Goal: Task Accomplishment & Management: Manage account settings

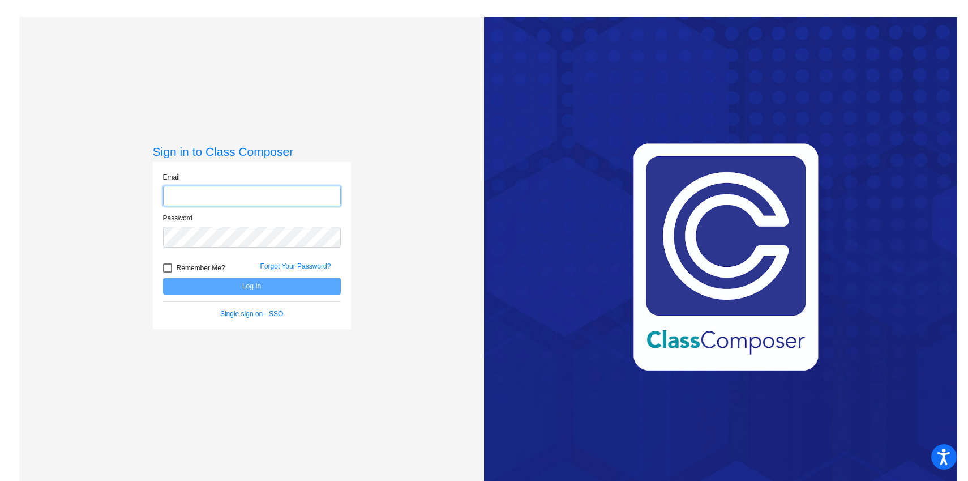
type input "[EMAIL_ADDRESS][DOMAIN_NAME]"
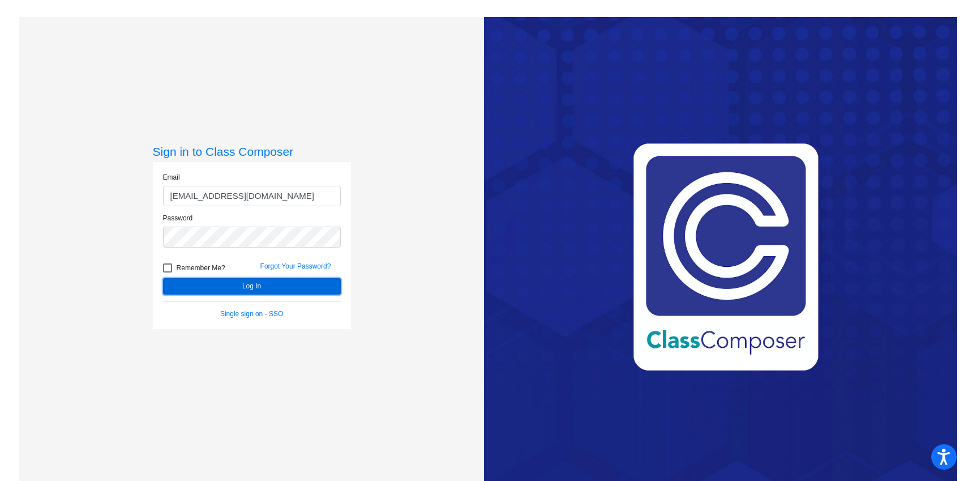
click at [242, 285] on button "Log In" at bounding box center [252, 286] width 178 height 16
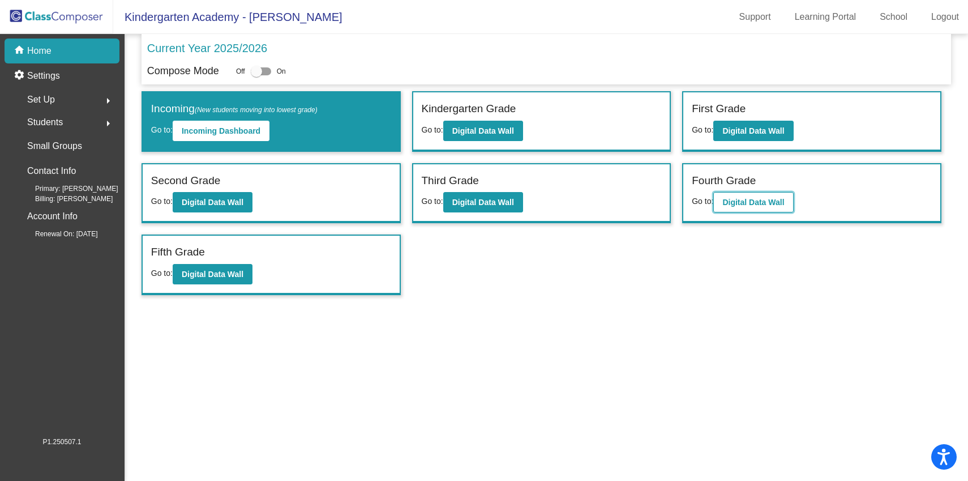
click at [765, 202] on b "Digital Data Wall" at bounding box center [754, 202] width 62 height 9
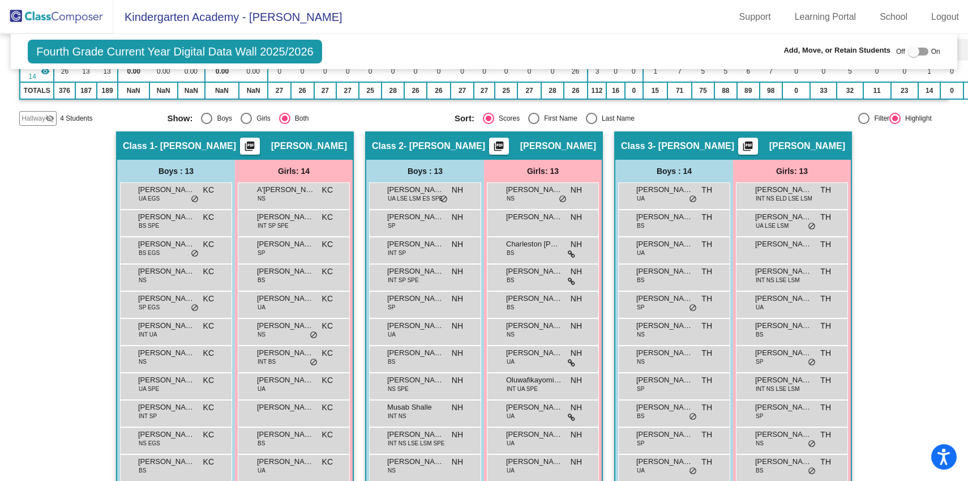
scroll to position [391, 0]
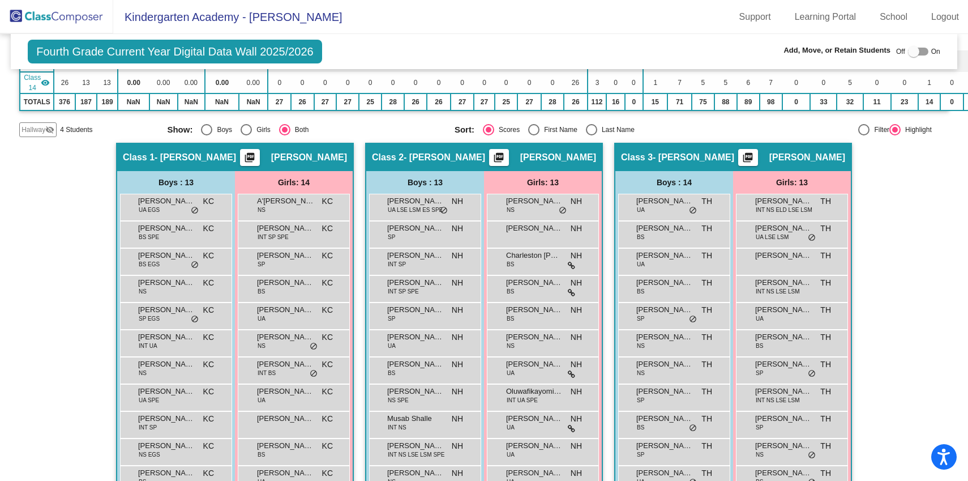
click at [921, 53] on div at bounding box center [918, 52] width 20 height 8
checkbox input "true"
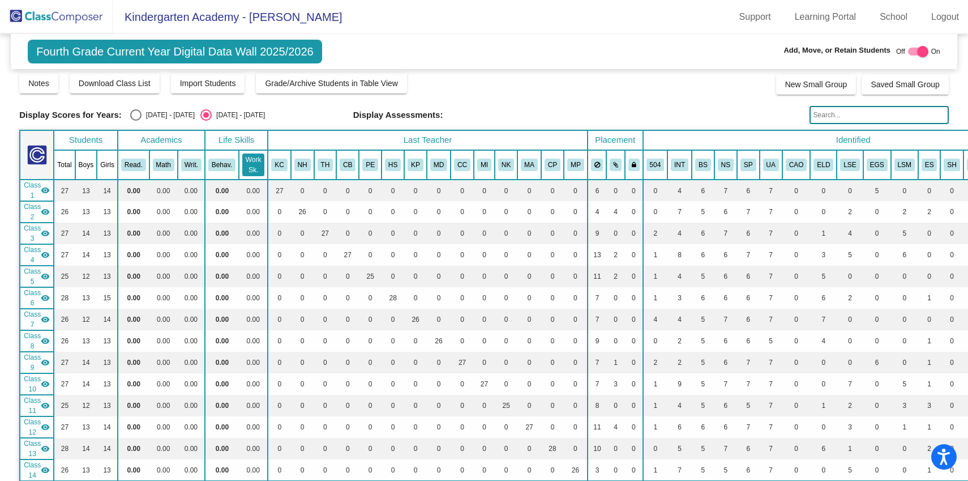
scroll to position [0, 0]
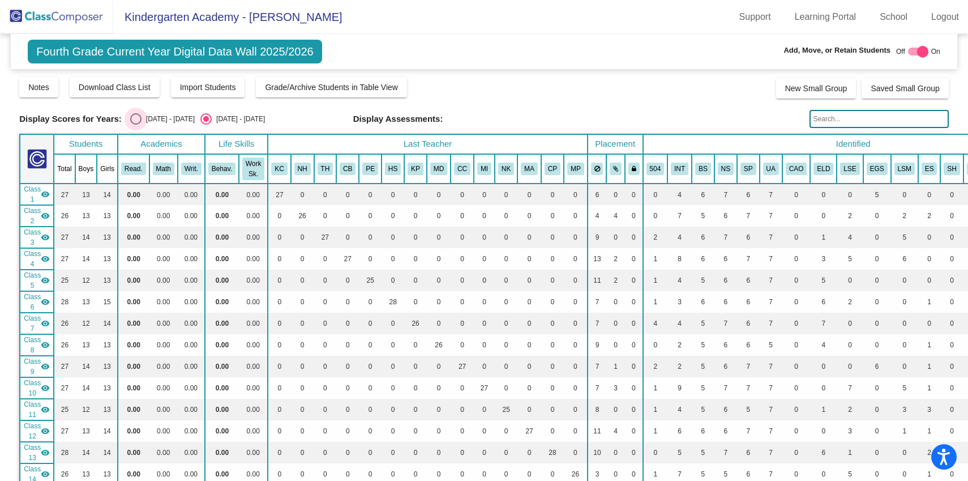
click at [132, 120] on div "Select an option" at bounding box center [135, 118] width 11 height 11
click at [135, 125] on input "[DATE] - [DATE]" at bounding box center [135, 125] width 1 height 1
radio input "true"
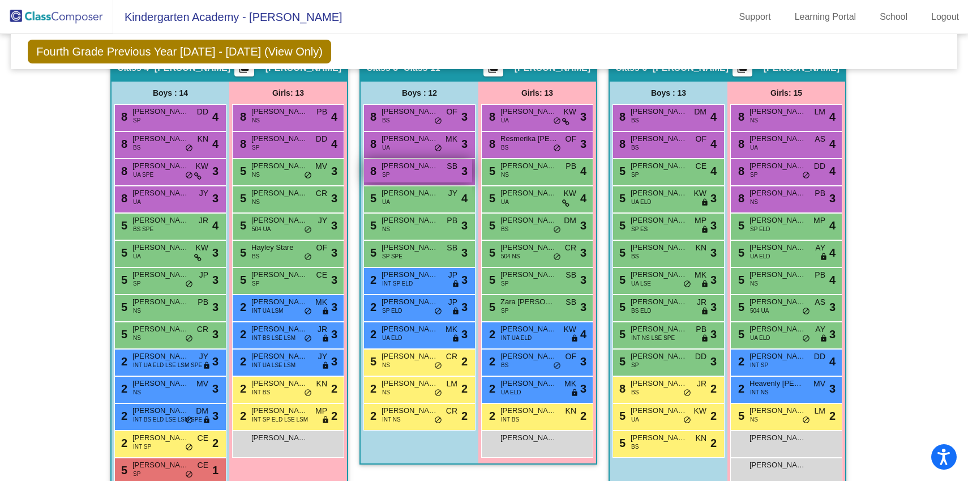
scroll to position [930, 0]
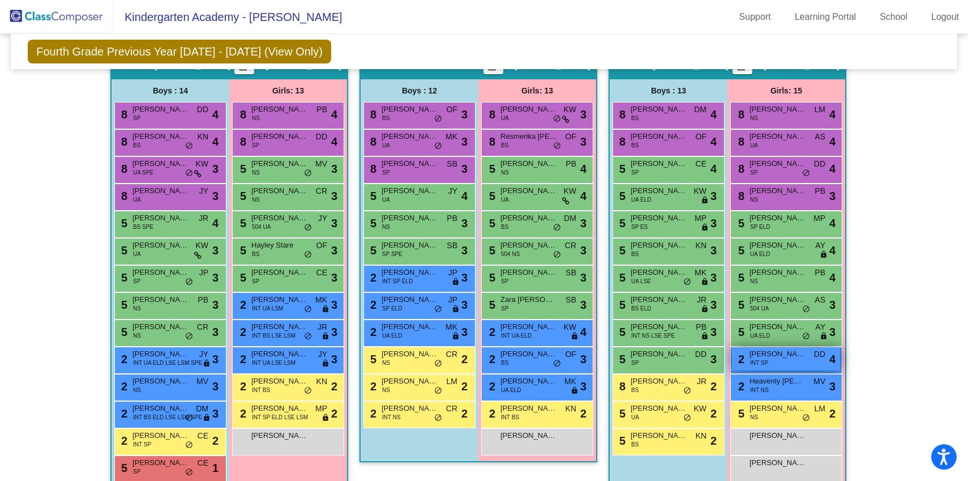
click at [788, 363] on div "2 [PERSON_NAME] INT SP DD lock do_not_disturb_alt 4" at bounding box center [786, 358] width 108 height 23
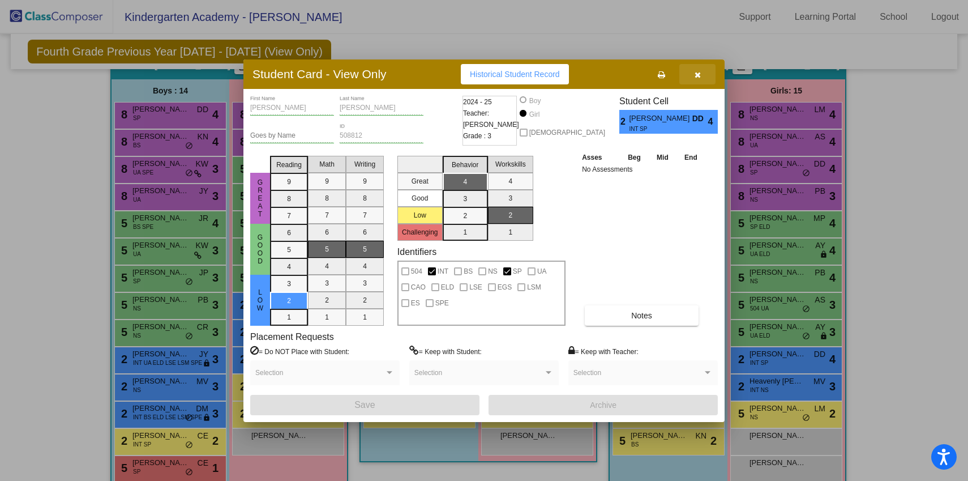
click at [699, 77] on icon "button" at bounding box center [698, 75] width 6 height 8
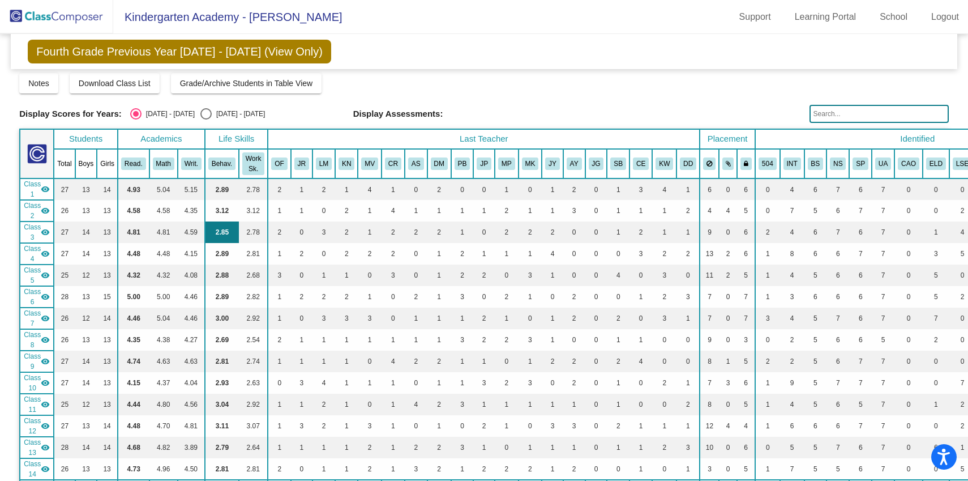
scroll to position [0, 0]
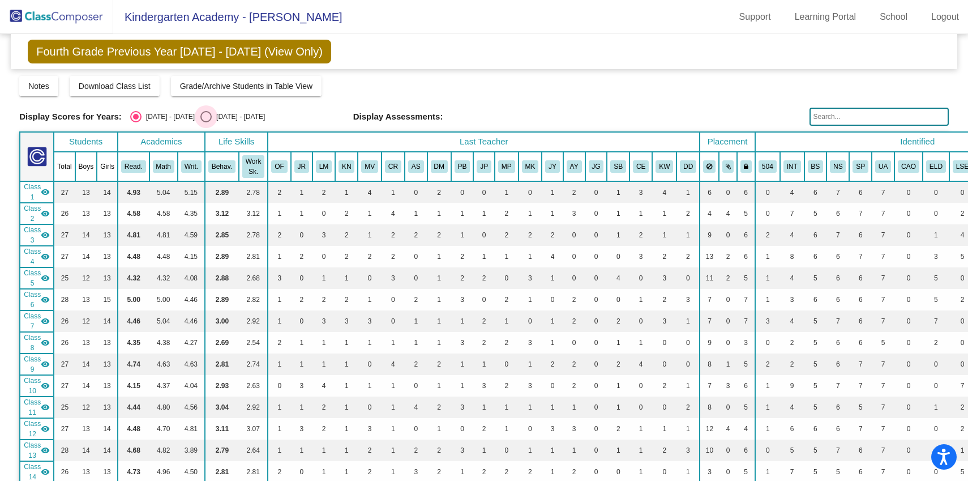
click at [200, 117] on div "Select an option" at bounding box center [205, 116] width 11 height 11
click at [206, 122] on input "[DATE] - [DATE]" at bounding box center [206, 122] width 1 height 1
radio input "true"
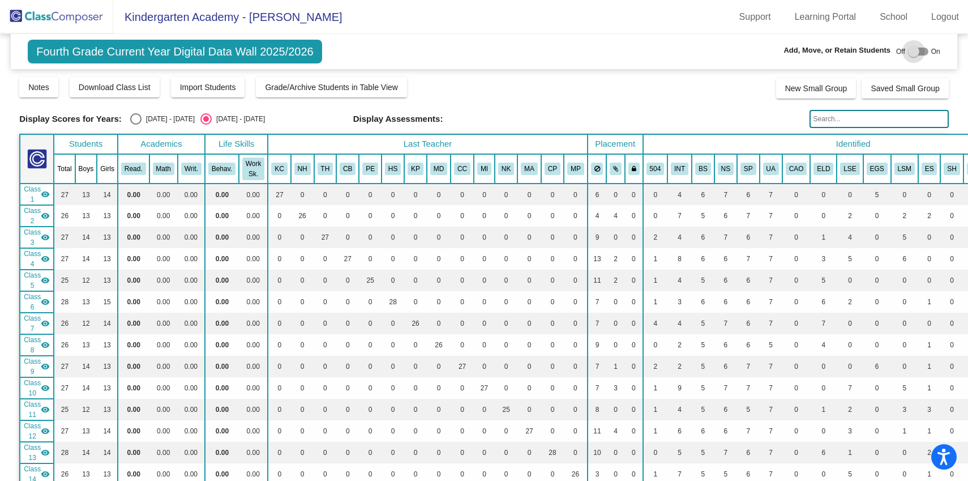
drag, startPoint x: 918, startPoint y: 54, endPoint x: 902, endPoint y: 70, distance: 23.2
click at [918, 54] on div at bounding box center [918, 52] width 20 height 8
checkbox input "true"
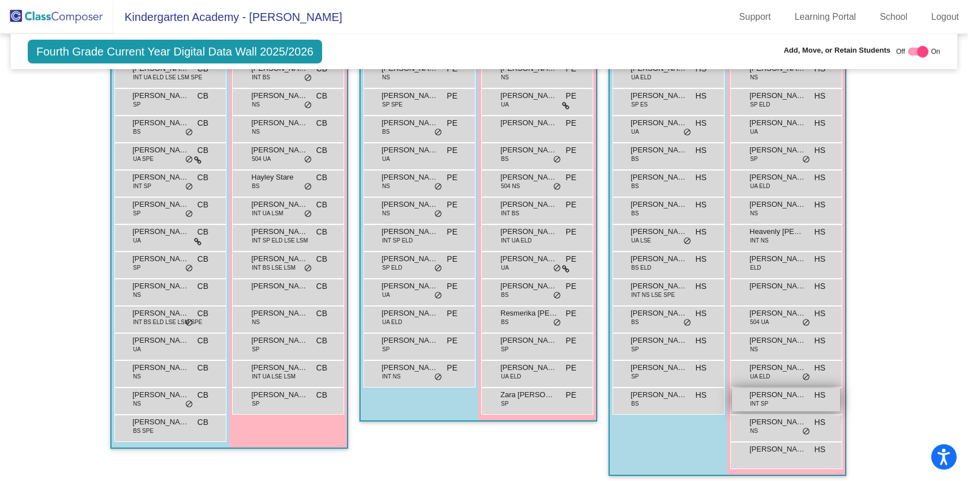
scroll to position [974, 0]
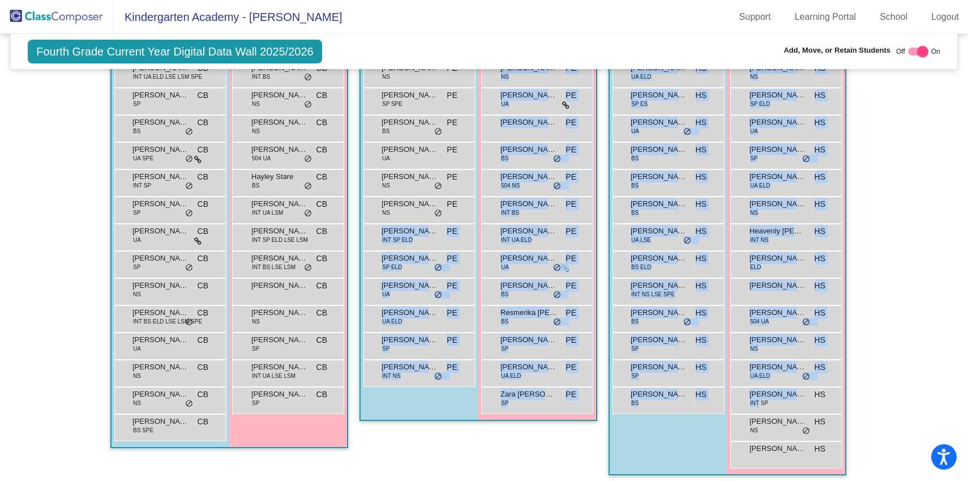
drag, startPoint x: 756, startPoint y: 403, endPoint x: 458, endPoint y: 248, distance: 336.3
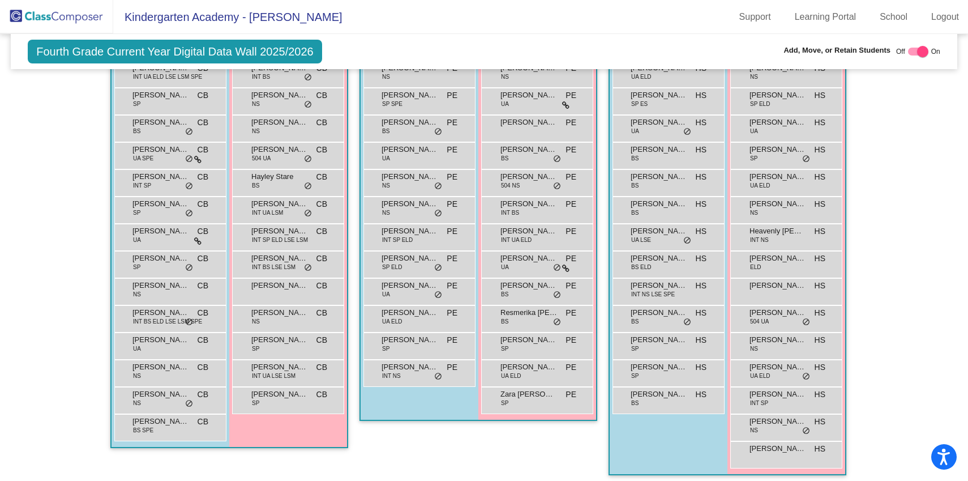
drag, startPoint x: 894, startPoint y: 323, endPoint x: 883, endPoint y: 324, distance: 10.9
drag, startPoint x: 772, startPoint y: 395, endPoint x: 749, endPoint y: 384, distance: 25.1
click at [732, 375] on div "[PERSON_NAME] NS HS lock do_not_disturb_alt [PERSON_NAME] [PERSON_NAME] HS lock…" at bounding box center [786, 265] width 112 height 408
click at [763, 397] on span "[PERSON_NAME]" at bounding box center [778, 393] width 57 height 11
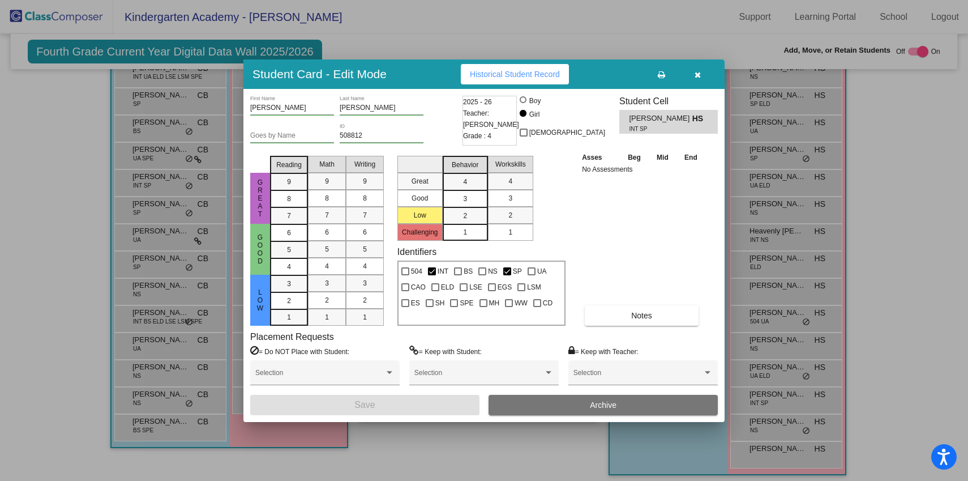
drag, startPoint x: 704, startPoint y: 73, endPoint x: 681, endPoint y: 78, distance: 23.7
click at [704, 73] on button "button" at bounding box center [698, 74] width 36 height 20
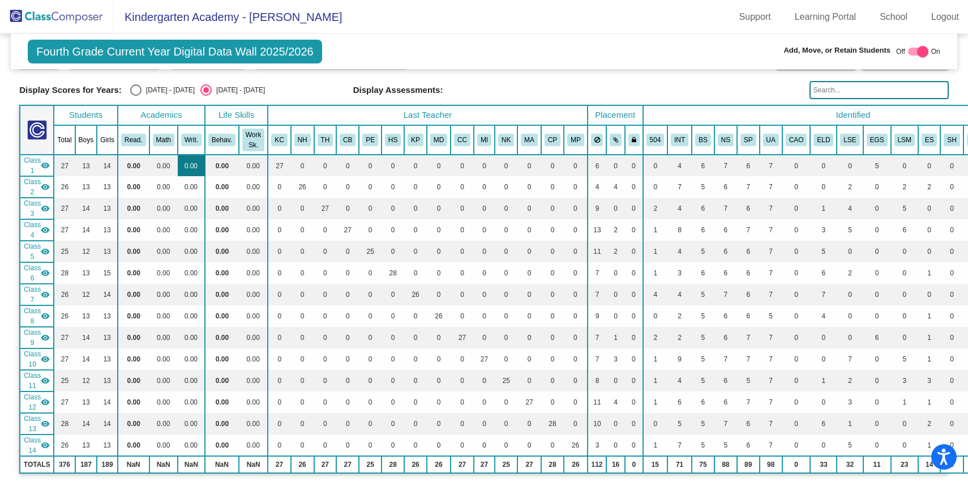
scroll to position [0, 0]
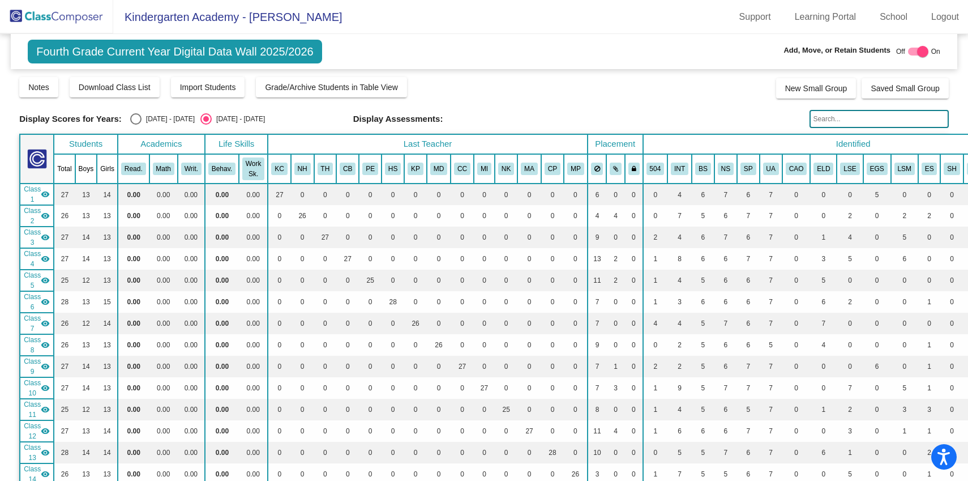
drag, startPoint x: 135, startPoint y: 116, endPoint x: 142, endPoint y: 117, distance: 7.0
click at [135, 116] on div "Select an option" at bounding box center [135, 118] width 11 height 11
click at [135, 125] on input "[DATE] - [DATE]" at bounding box center [135, 125] width 1 height 1
radio input "true"
checkbox input "false"
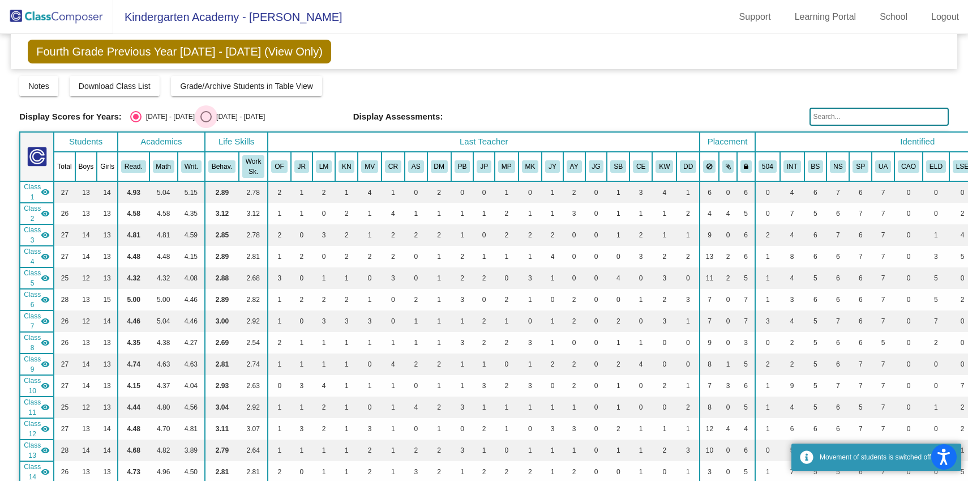
click at [212, 119] on div "[DATE] - [DATE]" at bounding box center [238, 117] width 53 height 10
click at [206, 122] on input "[DATE] - [DATE]" at bounding box center [206, 122] width 1 height 1
radio input "true"
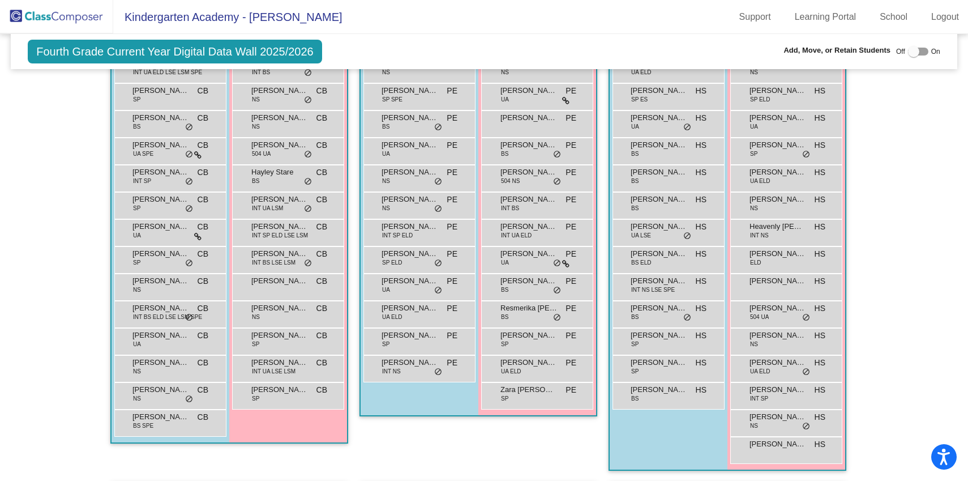
scroll to position [988, 0]
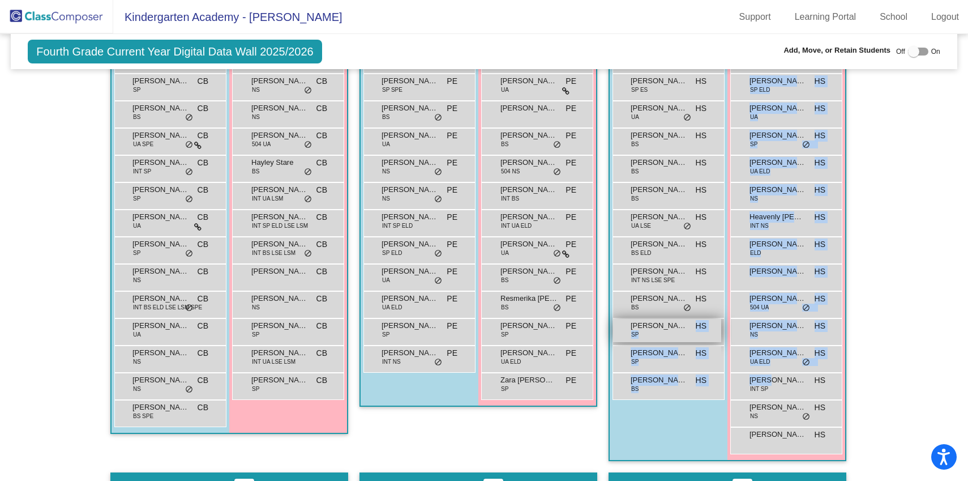
drag, startPoint x: 767, startPoint y: 384, endPoint x: 663, endPoint y: 331, distance: 117.5
click at [0, 0] on div "Boys : 13 [PERSON_NAME] UA ELD HS lock do_not_disturb_alt Austin Flood SP ES HS…" at bounding box center [0, 0] width 0 height 0
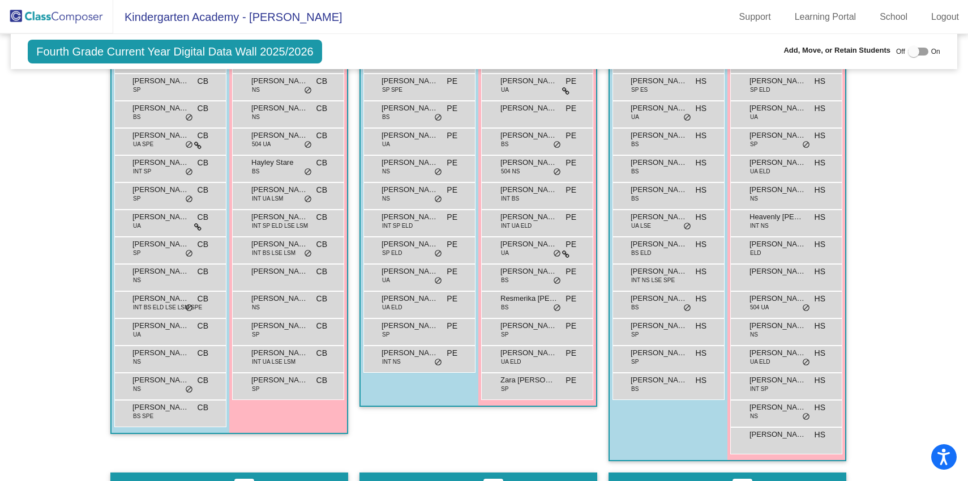
drag, startPoint x: 805, startPoint y: 385, endPoint x: 775, endPoint y: 365, distance: 35.5
click at [770, 362] on div "[PERSON_NAME] NS HS lock do_not_disturb_alt [PERSON_NAME] [PERSON_NAME] HS lock…" at bounding box center [786, 250] width 112 height 408
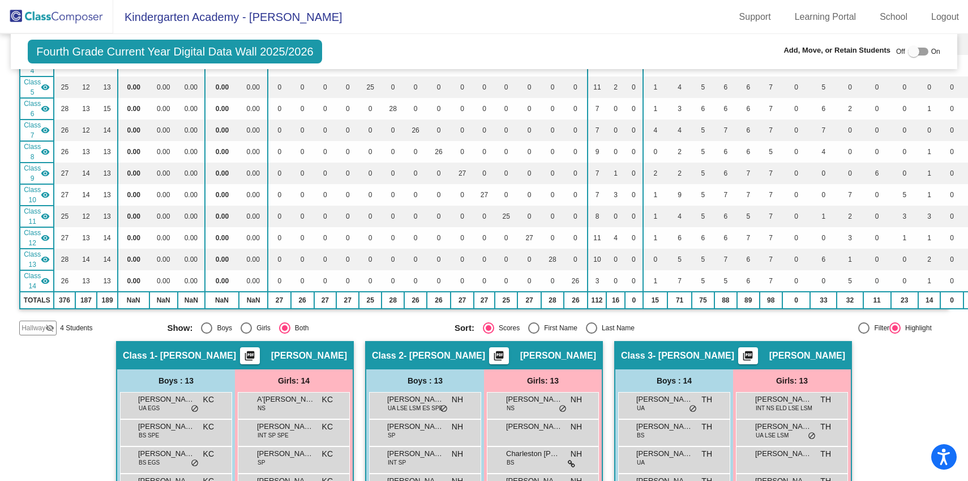
scroll to position [0, 0]
